Goal: Find specific page/section: Find specific page/section

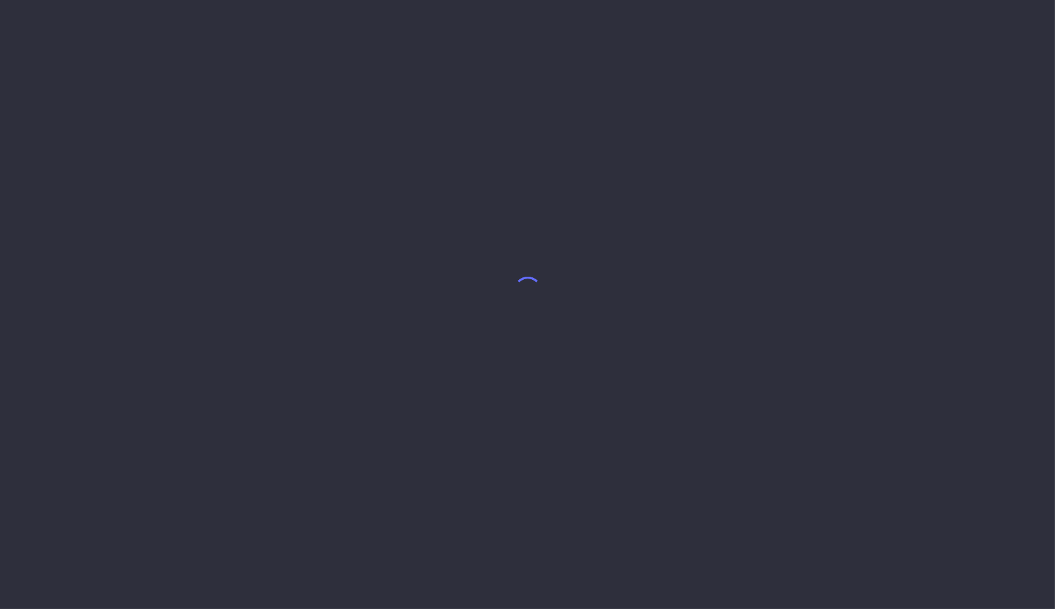
select select "10"
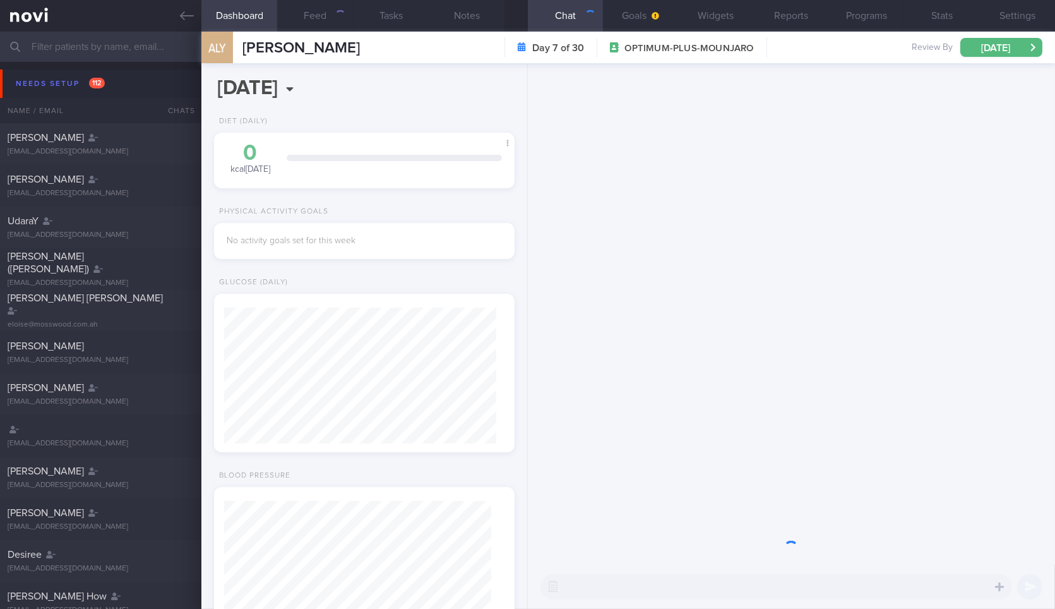
scroll to position [133, 266]
click at [155, 81] on button "Needs setup 112" at bounding box center [529, 83] width 1059 height 28
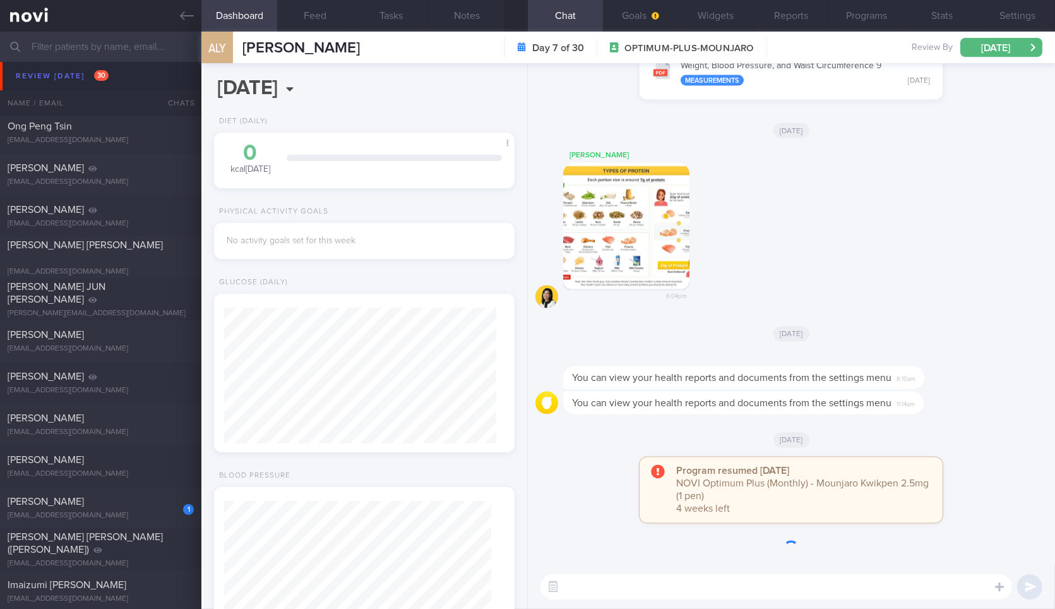
click at [125, 62] on div "[PERSON_NAME] [EMAIL_ADDRESS][DOMAIN_NAME] [DATE] [DATE]" at bounding box center [527, 49] width 1055 height 42
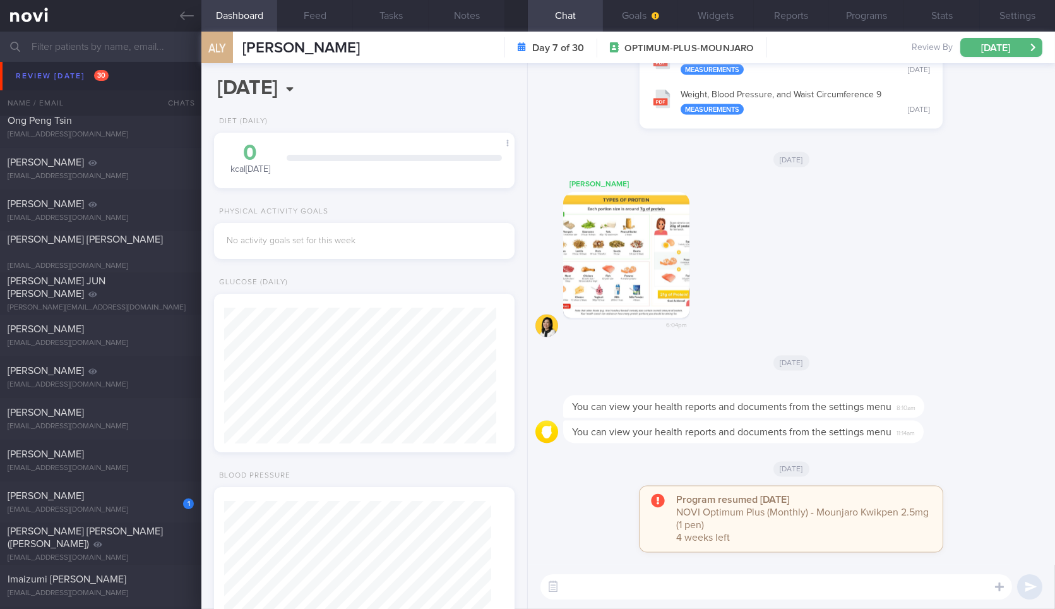
click at [128, 78] on div "[PERSON_NAME] [PERSON_NAME]" at bounding box center [99, 78] width 183 height 25
click at [135, 71] on div "[PERSON_NAME] [PERSON_NAME] [EMAIL_ADDRESS][DOMAIN_NAME] [DATE] [DATE]" at bounding box center [527, 85] width 1055 height 42
click at [98, 74] on span "[PERSON_NAME] [PERSON_NAME]" at bounding box center [85, 73] width 155 height 10
click at [200, 11] on link at bounding box center [100, 16] width 201 height 32
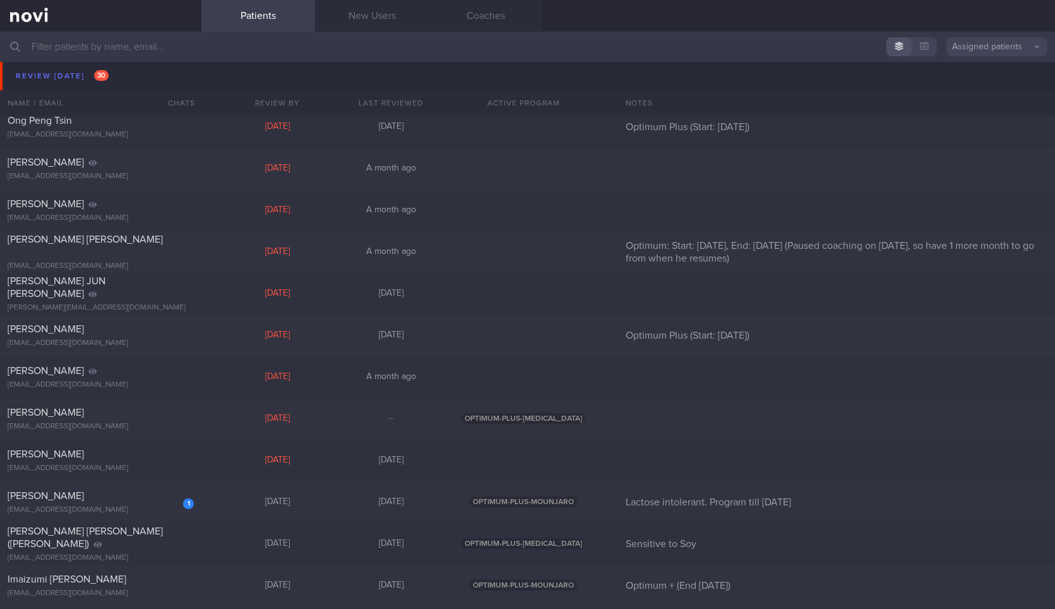
click at [136, 76] on div "[PERSON_NAME] [PERSON_NAME]" at bounding box center [99, 78] width 183 height 25
click at [83, 78] on span "[PERSON_NAME] [PERSON_NAME]" at bounding box center [85, 73] width 155 height 10
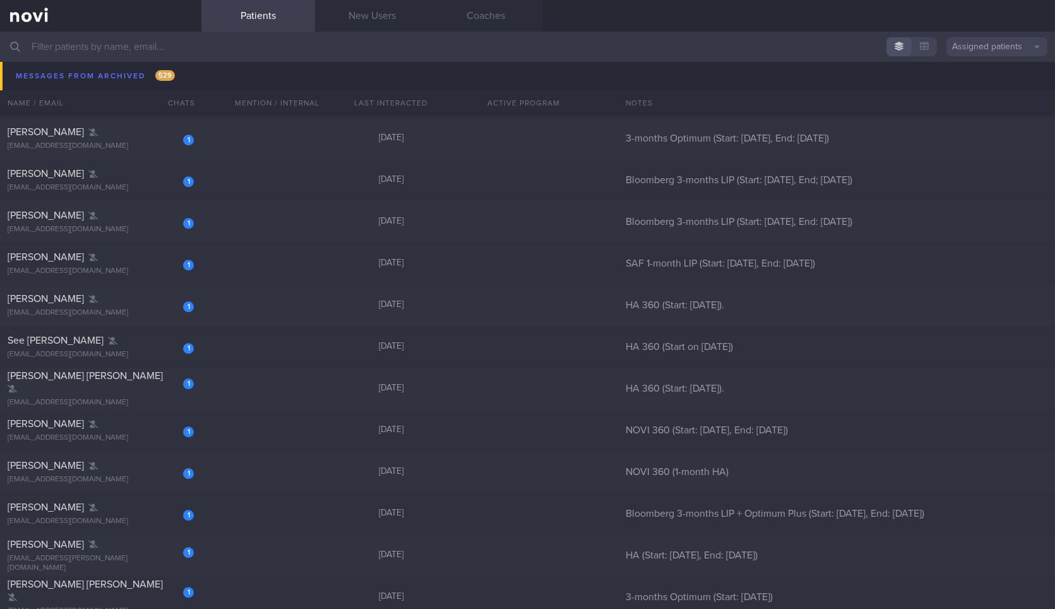
scroll to position [16256, 0]
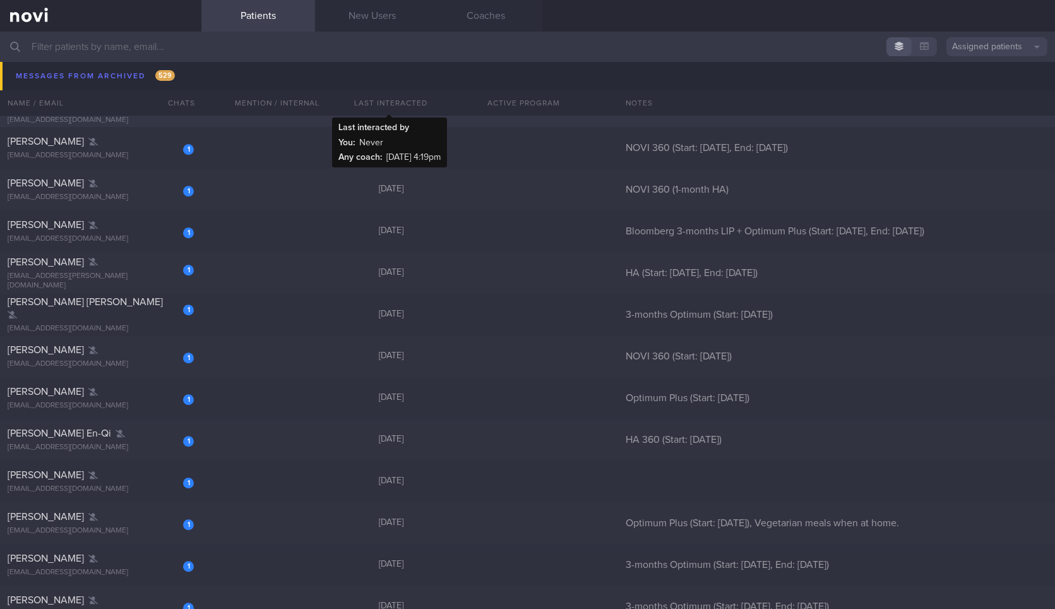
click at [388, 110] on div "[DATE]" at bounding box center [391, 105] width 114 height 11
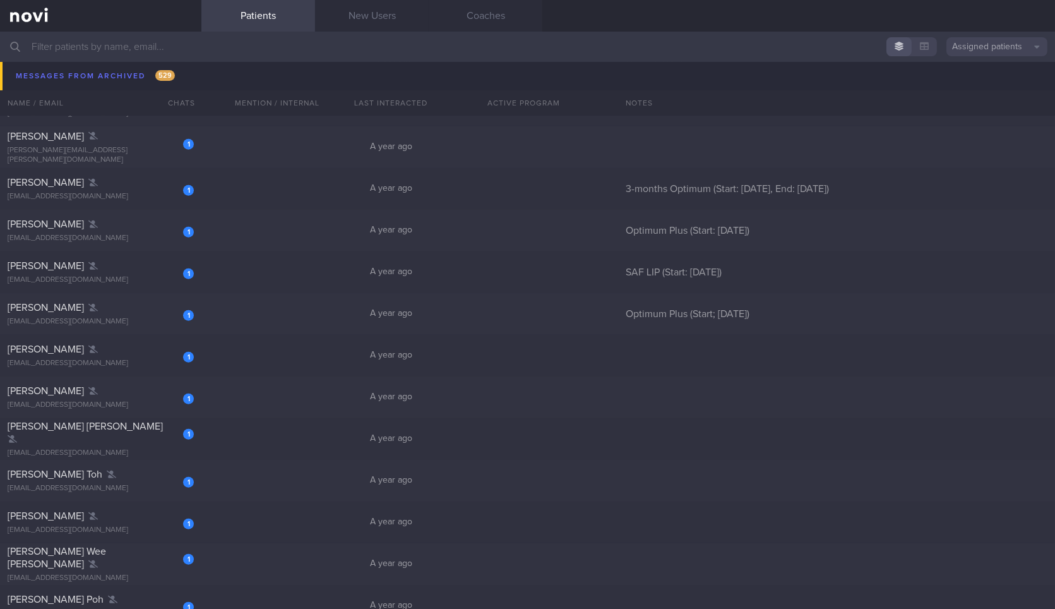
scroll to position [21964, 0]
